Goal: Task Accomplishment & Management: Use online tool/utility

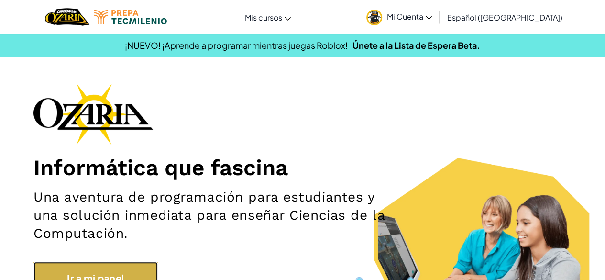
click at [103, 266] on link "Ir a mi panel" at bounding box center [96, 277] width 124 height 31
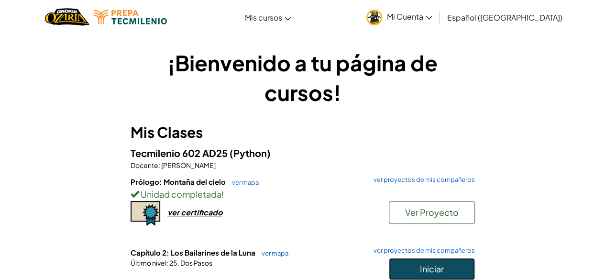
click at [437, 266] on span "Iniciar" at bounding box center [432, 268] width 24 height 11
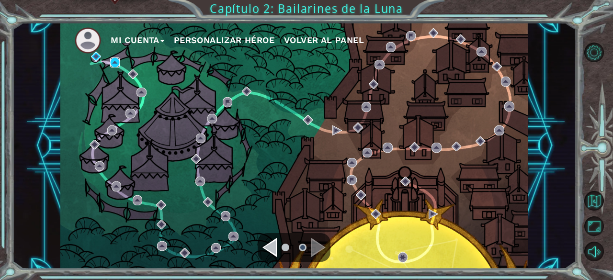
click at [115, 60] on img at bounding box center [115, 62] width 10 height 10
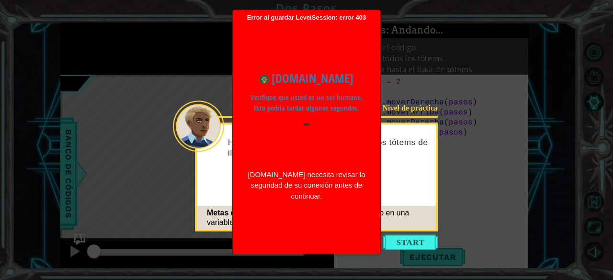
drag, startPoint x: 316, startPoint y: 83, endPoint x: 282, endPoint y: 62, distance: 40.0
click at [282, 62] on div "www.ozaria.com Verifique que usted es un ser humano. Esto podría tardar algunos…" at bounding box center [306, 135] width 138 height 151
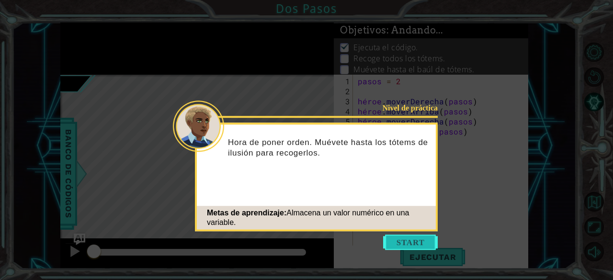
click at [401, 235] on button "Comenzar" at bounding box center [410, 242] width 55 height 15
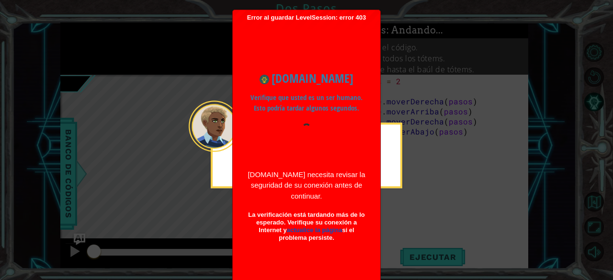
click at [348, 109] on font "Verifique que usted es un ser humano. Esto podría tardar algunos segundos." at bounding box center [306, 102] width 112 height 21
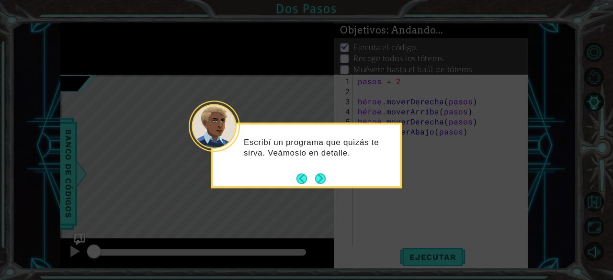
click at [322, 184] on button "Próximo" at bounding box center [320, 178] width 11 height 11
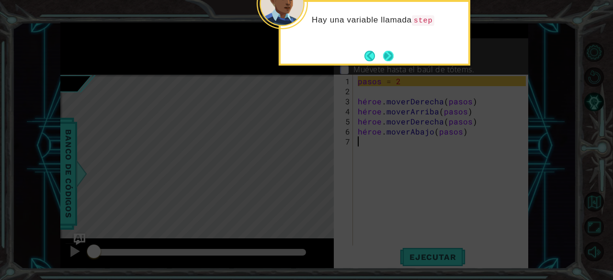
click at [384, 61] on button "Próximo" at bounding box center [388, 56] width 11 height 11
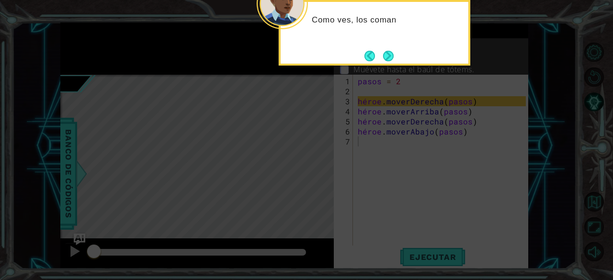
click at [384, 61] on button "Próximo" at bounding box center [388, 56] width 11 height 11
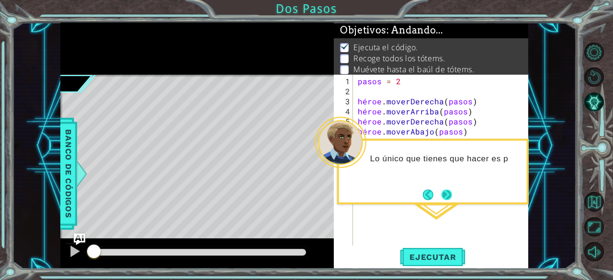
click at [449, 197] on button "Próximo" at bounding box center [446, 195] width 11 height 11
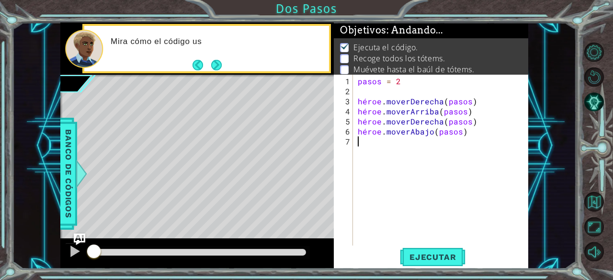
click at [375, 149] on div "pasos = 2 héroe . moverDerecha ( pasos ) héroe . moverArriba ( pasos ) héroe . …" at bounding box center [443, 171] width 175 height 191
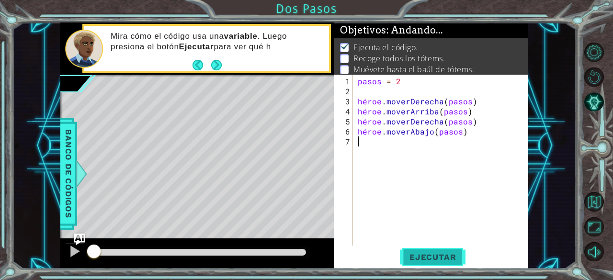
click at [416, 256] on font "Ejecutar" at bounding box center [432, 257] width 46 height 10
